Goal: Check status

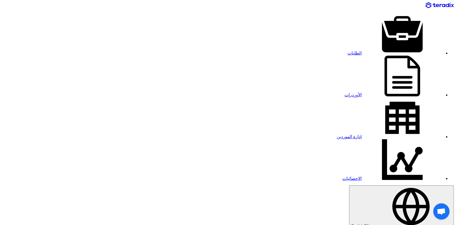
drag, startPoint x: 153, startPoint y: 59, endPoint x: 189, endPoint y: 64, distance: 35.7
click at [351, 51] on link "الطلبات" at bounding box center [394, 53] width 95 height 5
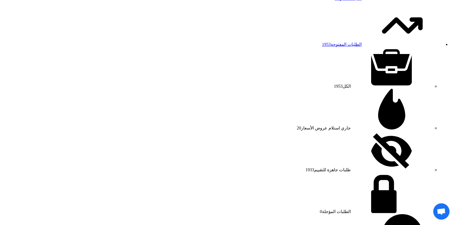
scroll to position [512, 0]
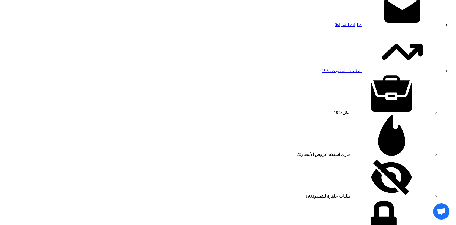
scroll to position [602, 0]
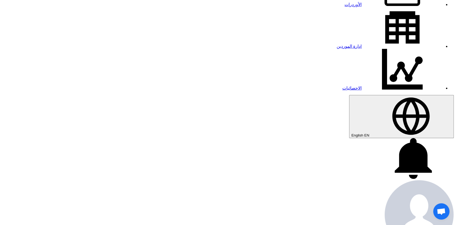
scroll to position [150, 0]
